Goal: Information Seeking & Learning: Check status

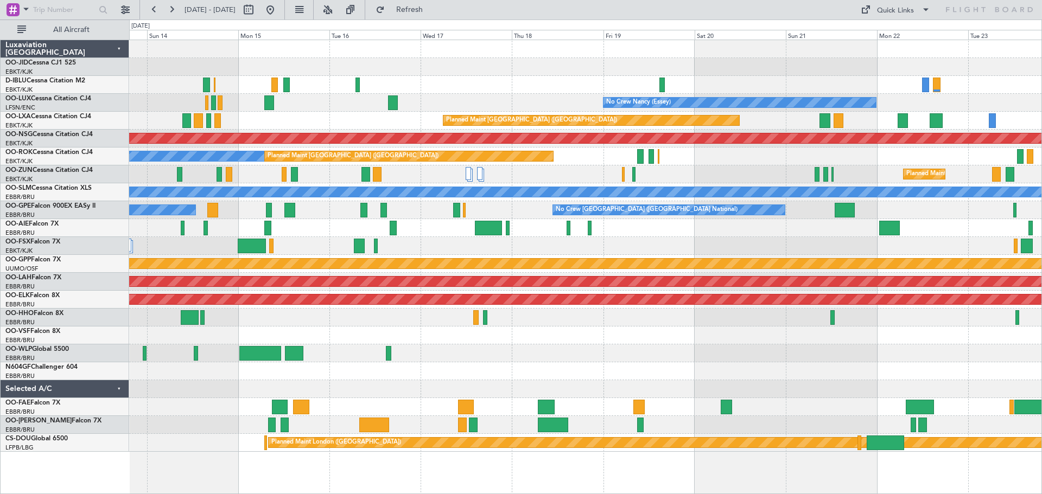
click at [133, 332] on div "No Crew [GEOGRAPHIC_DATA] ([GEOGRAPHIC_DATA] National) No Crew [PERSON_NAME] ([…" at bounding box center [585, 246] width 912 height 412
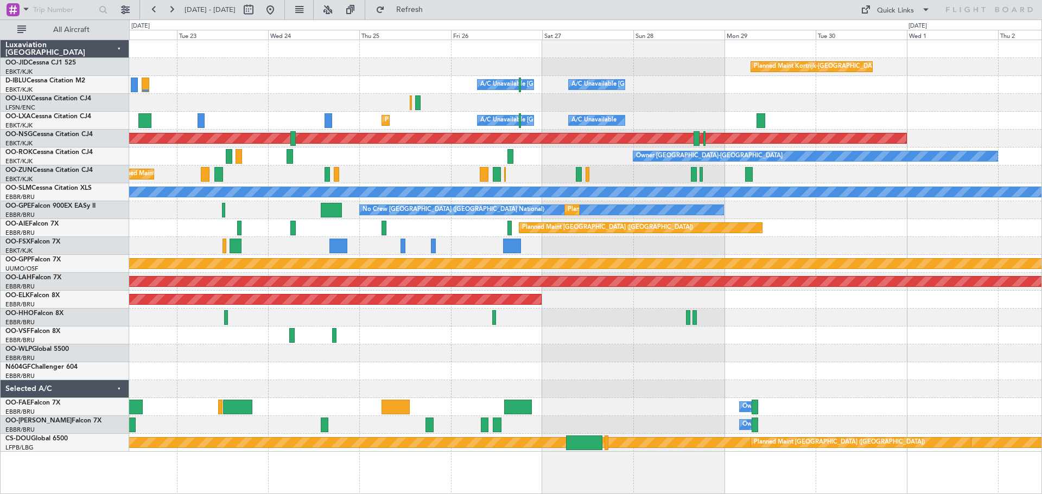
click at [18, 467] on div "Planned Maint Kortrijk-[GEOGRAPHIC_DATA] A/C Unavailable [GEOGRAPHIC_DATA] ([GE…" at bounding box center [521, 257] width 1042 height 475
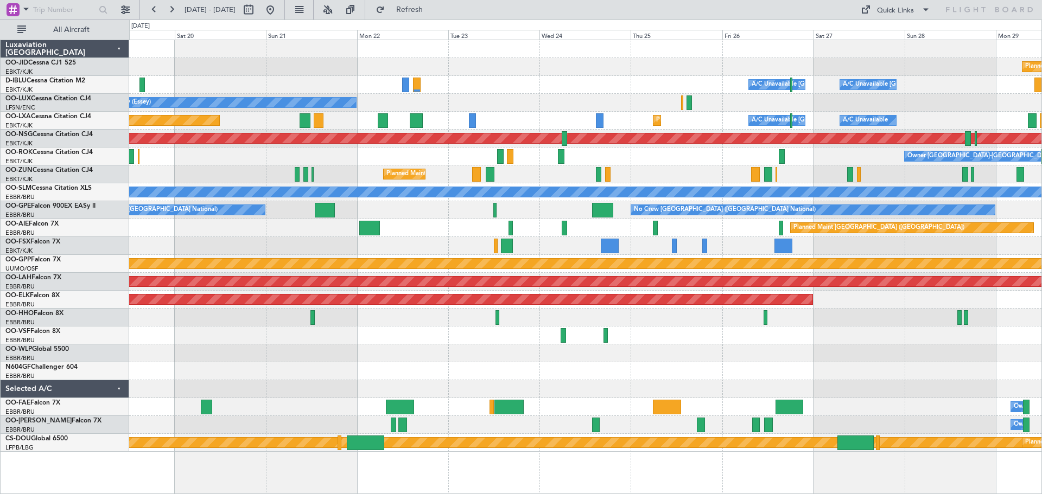
click at [713, 460] on div "Planned Maint Kortrijk-[GEOGRAPHIC_DATA] A/C Unavailable [GEOGRAPHIC_DATA] ([GE…" at bounding box center [585, 267] width 913 height 455
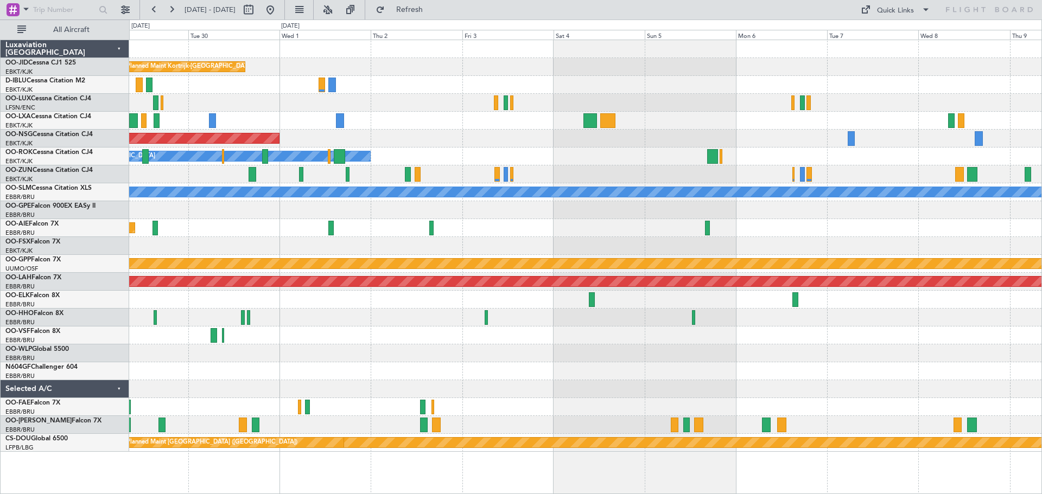
click at [0, 214] on html "[DATE] - [DATE] Refresh Quick Links All Aircraft Planned Maint [GEOGRAPHIC_DATA…" at bounding box center [521, 247] width 1042 height 494
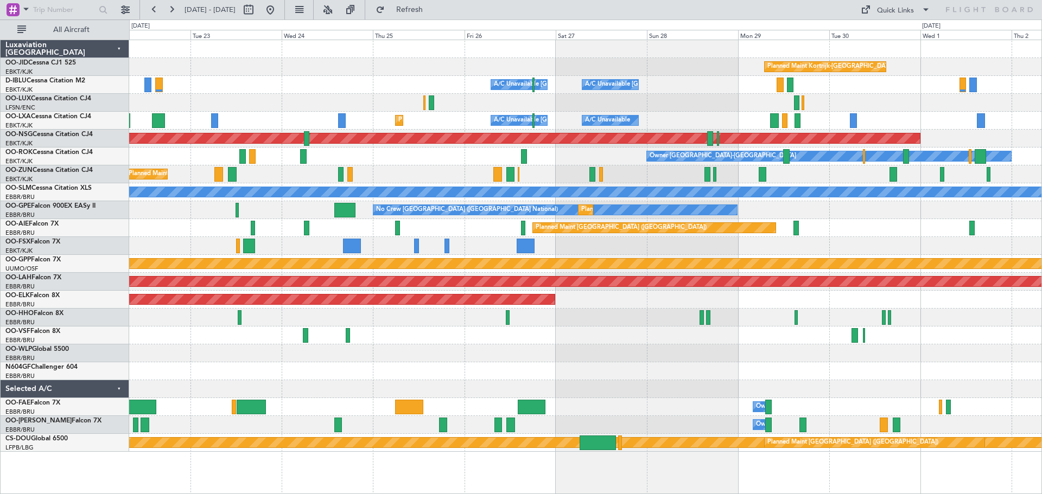
click at [1023, 479] on div "Planned Maint Kortrijk-[GEOGRAPHIC_DATA] A/C Unavailable [GEOGRAPHIC_DATA]-[GEO…" at bounding box center [585, 267] width 913 height 455
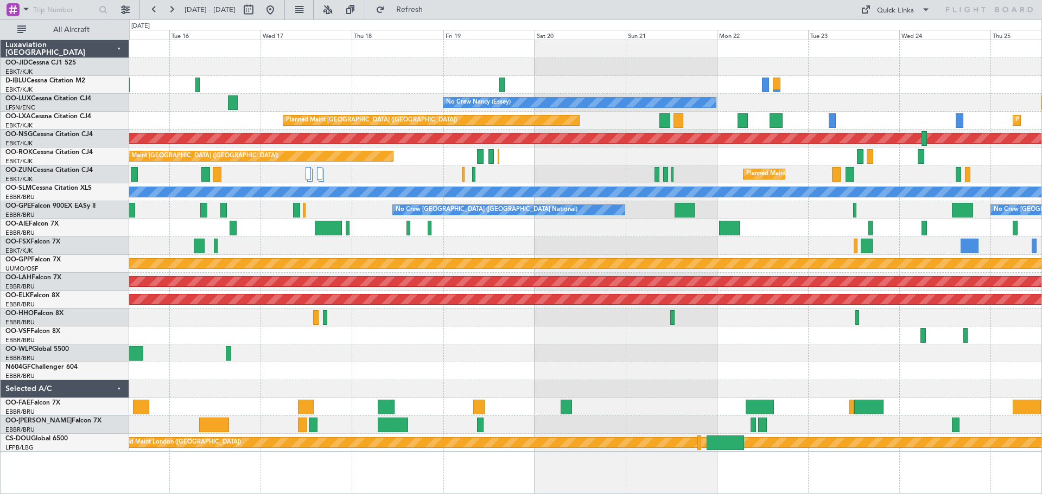
click at [975, 463] on div "A/C Unavailable [GEOGRAPHIC_DATA] ([GEOGRAPHIC_DATA] National) A/C Unavailable …" at bounding box center [585, 267] width 913 height 455
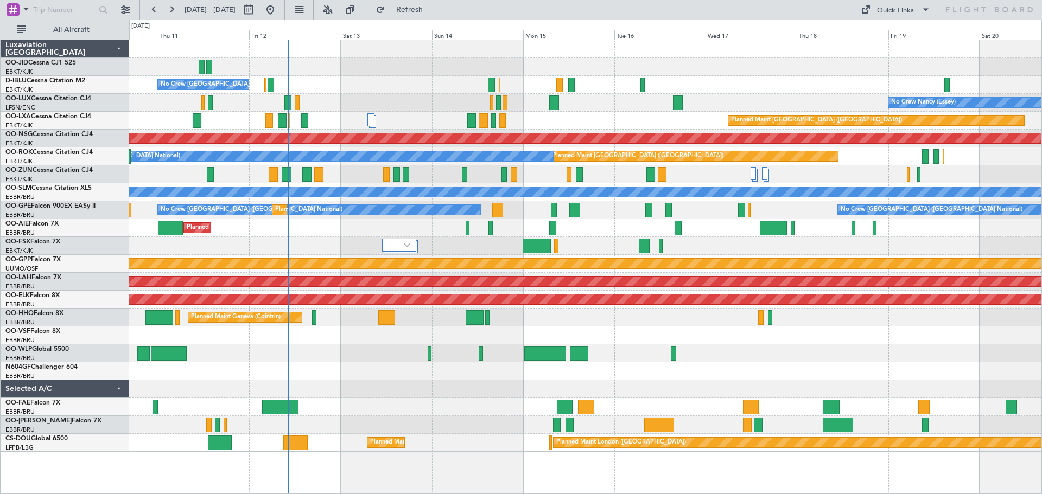
click at [946, 467] on div "No Crew [GEOGRAPHIC_DATA] ([GEOGRAPHIC_DATA] National) No Crew [PERSON_NAME] ([…" at bounding box center [585, 267] width 913 height 455
